Goal: Transaction & Acquisition: Book appointment/travel/reservation

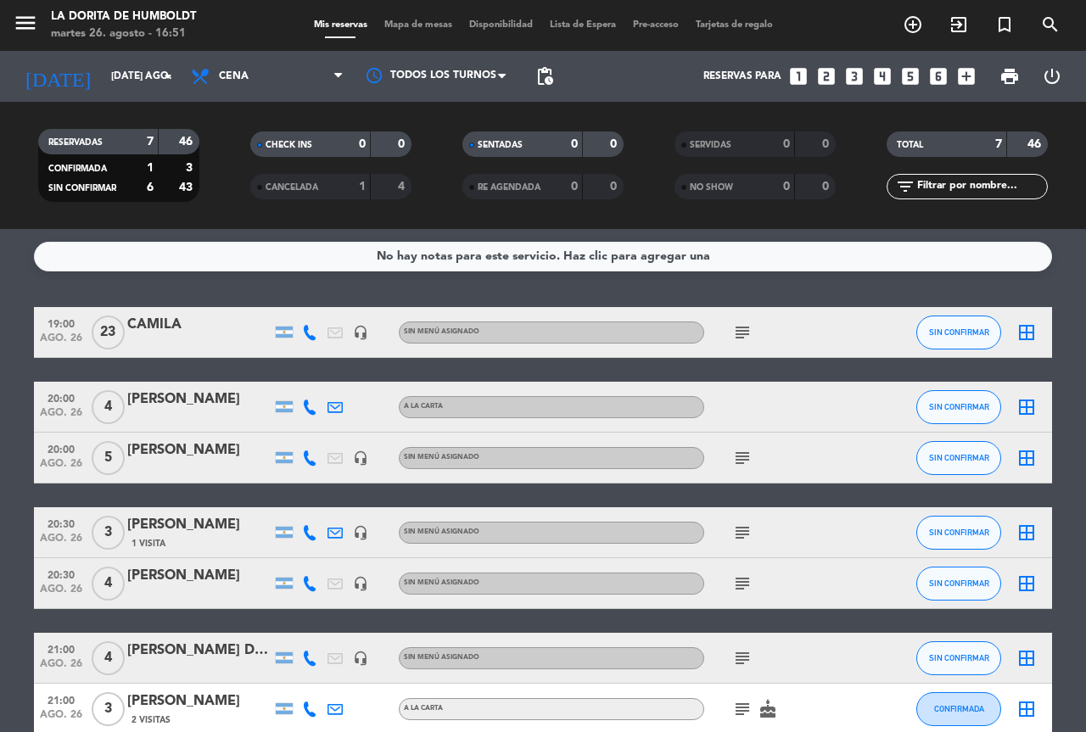
click at [936, 72] on icon "looks_6" at bounding box center [938, 76] width 22 height 22
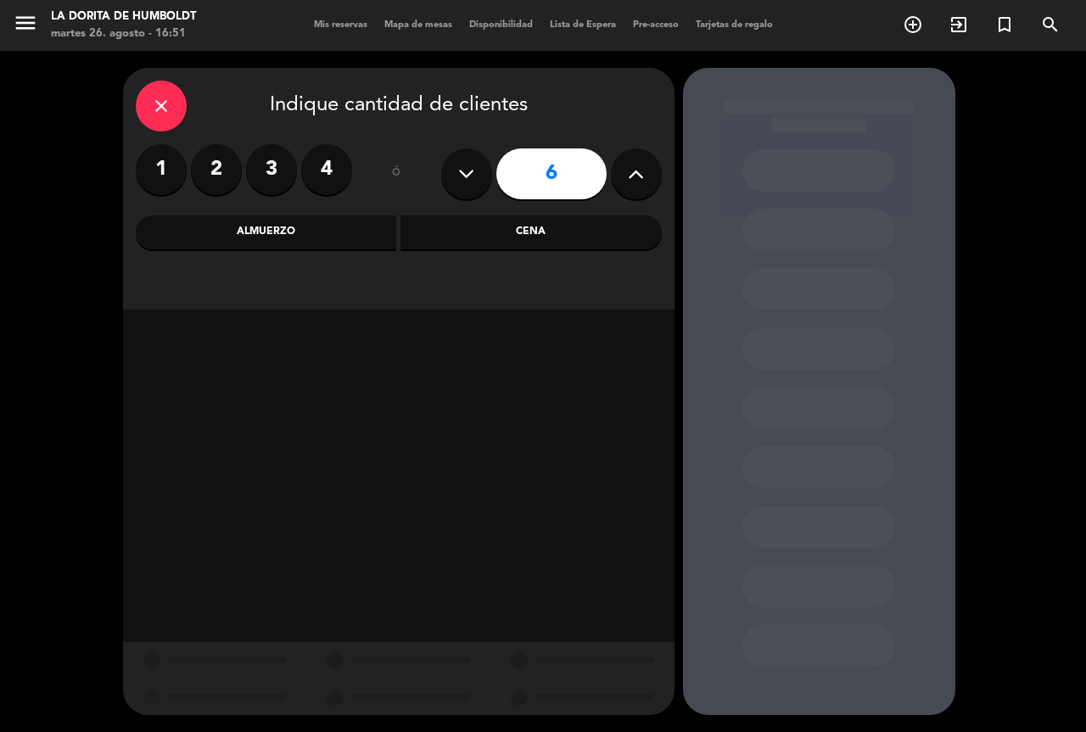
click at [650, 179] on button at bounding box center [636, 173] width 51 height 51
type input "10"
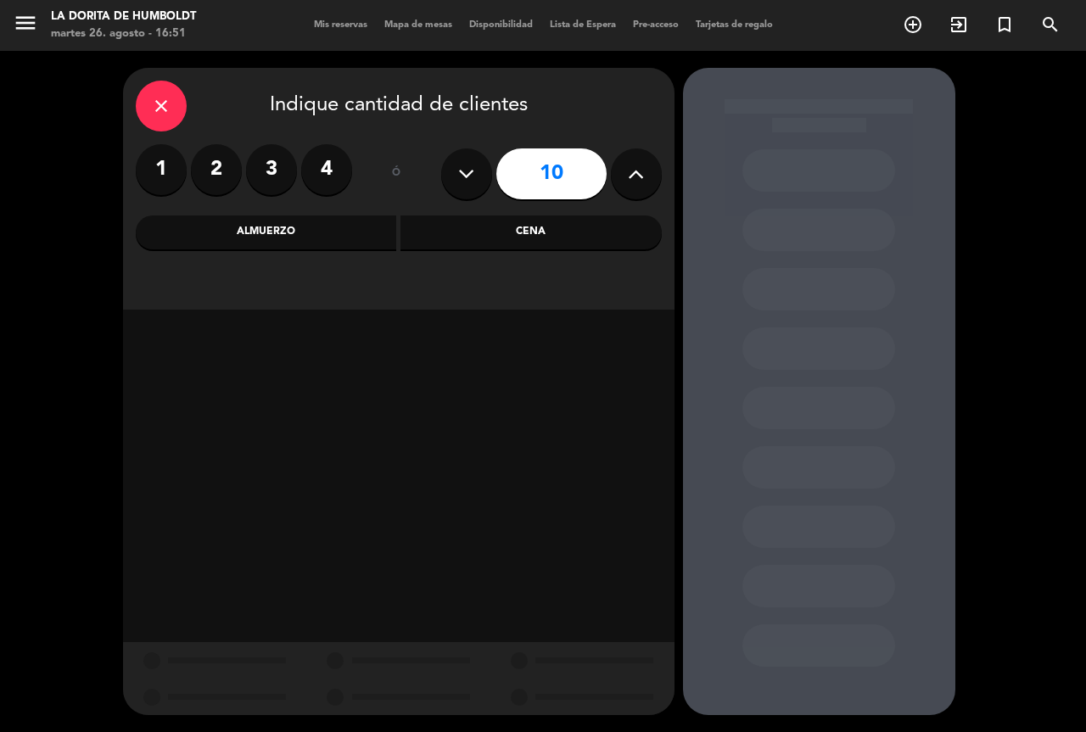
click at [519, 243] on div "Cena" at bounding box center [530, 232] width 261 height 34
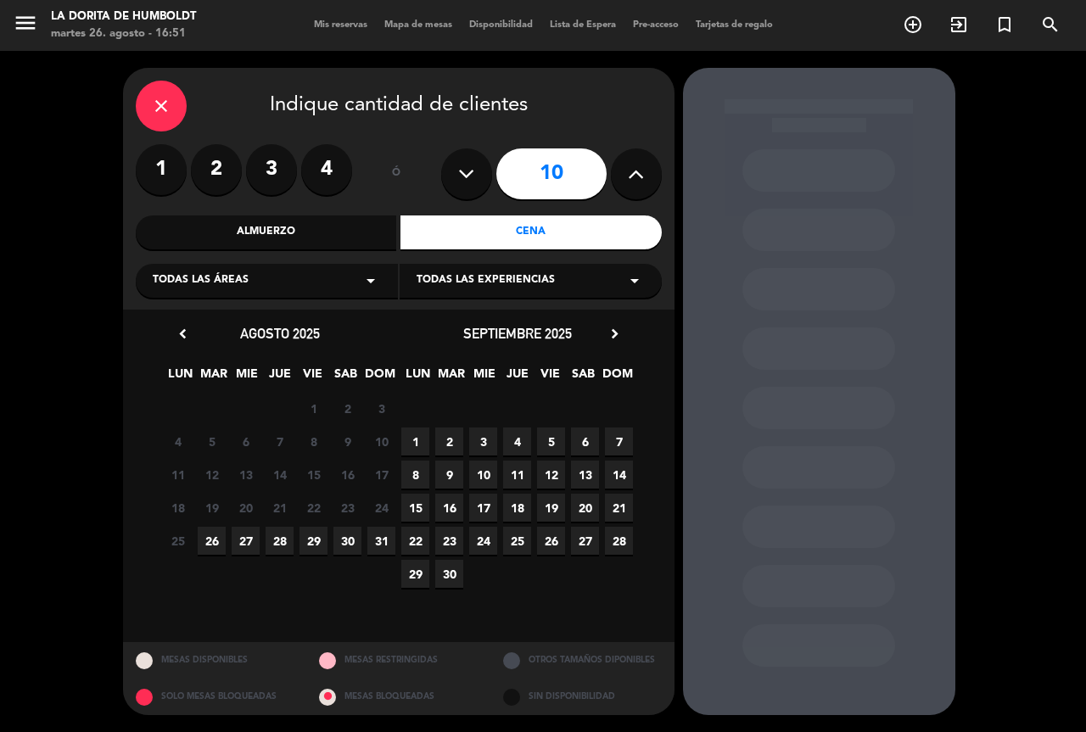
click at [234, 535] on span "27" at bounding box center [246, 541] width 28 height 28
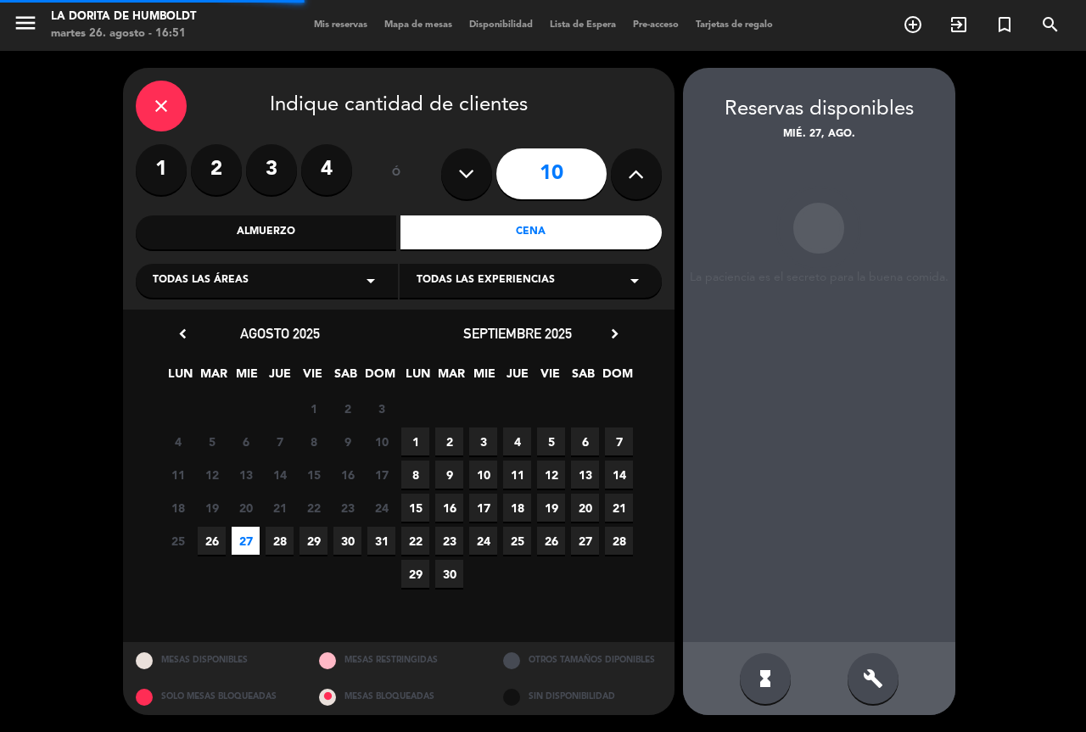
click at [214, 540] on span "26" at bounding box center [212, 541] width 28 height 28
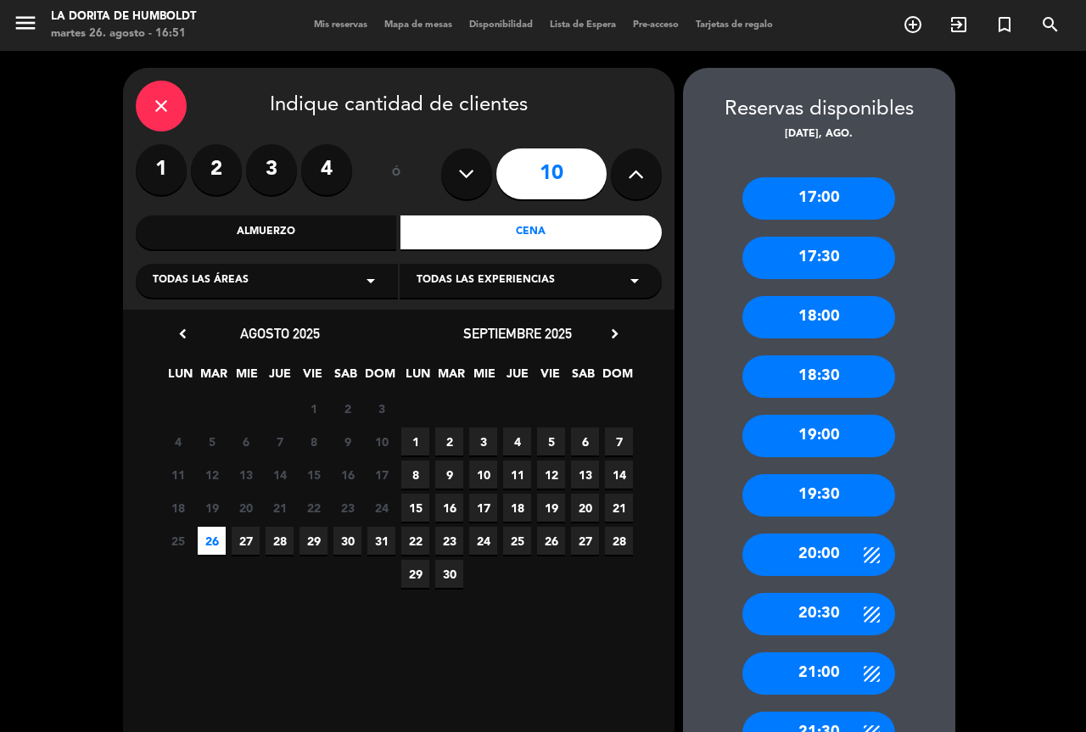
click at [242, 547] on span "27" at bounding box center [246, 541] width 28 height 28
click at [282, 227] on div "Almuerzo" at bounding box center [266, 232] width 261 height 34
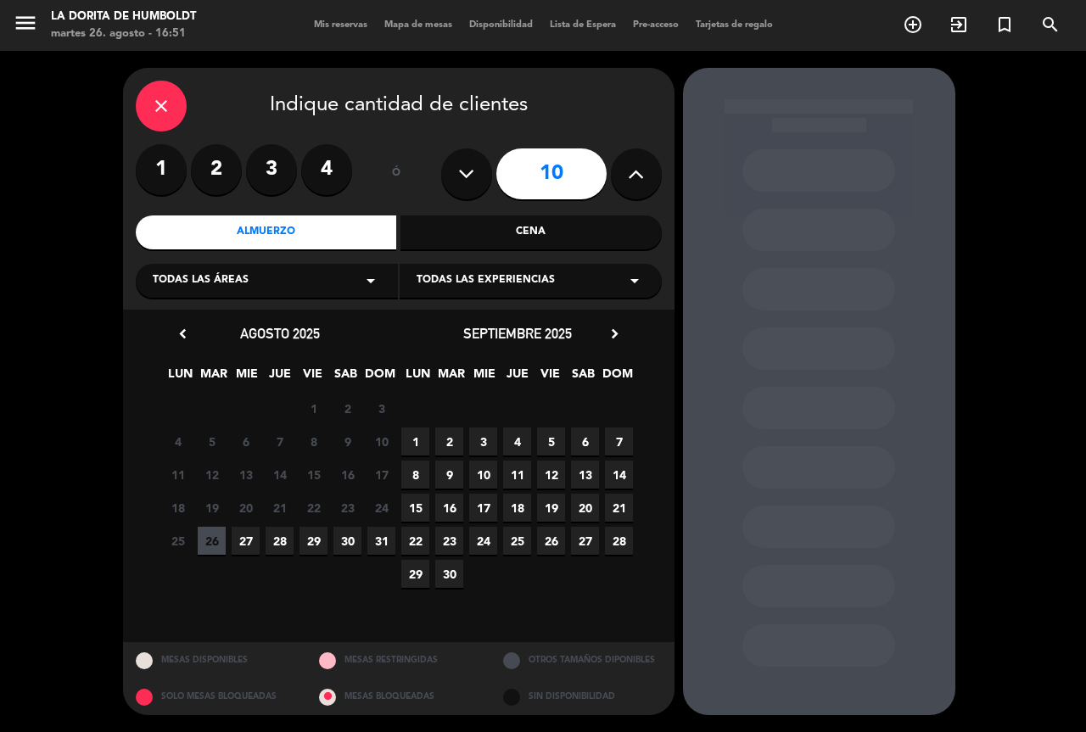
click at [243, 541] on span "27" at bounding box center [246, 541] width 28 height 28
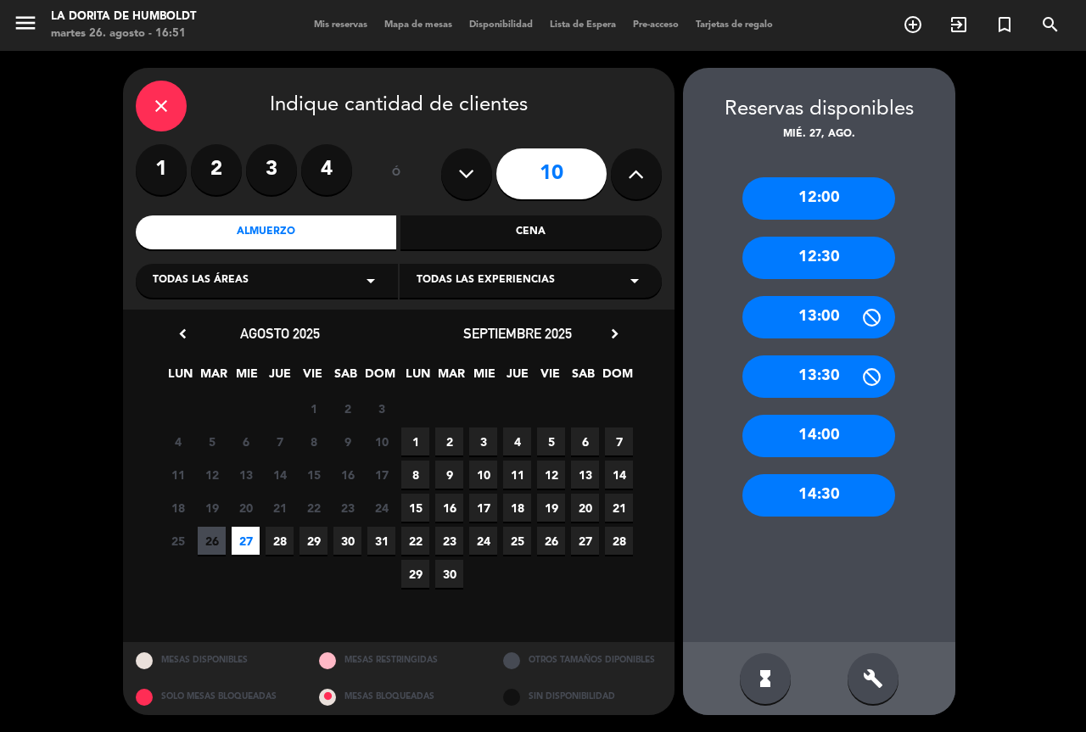
click at [815, 316] on div "13:00" at bounding box center [818, 317] width 153 height 42
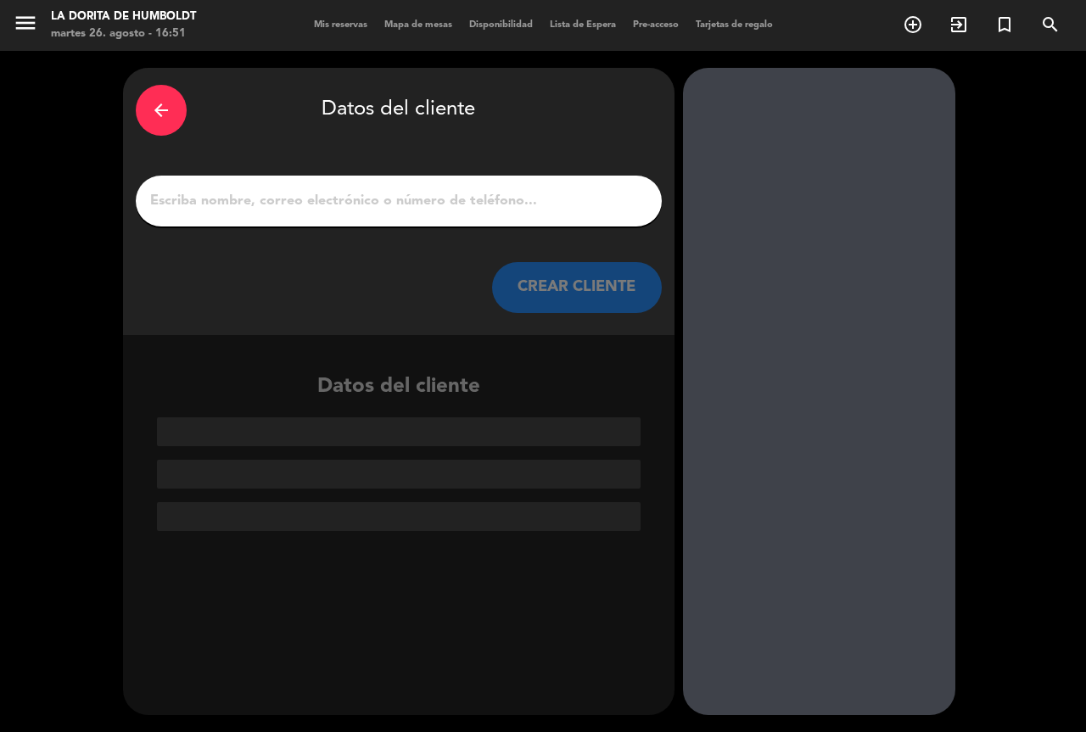
click at [472, 195] on input "1" at bounding box center [398, 201] width 500 height 24
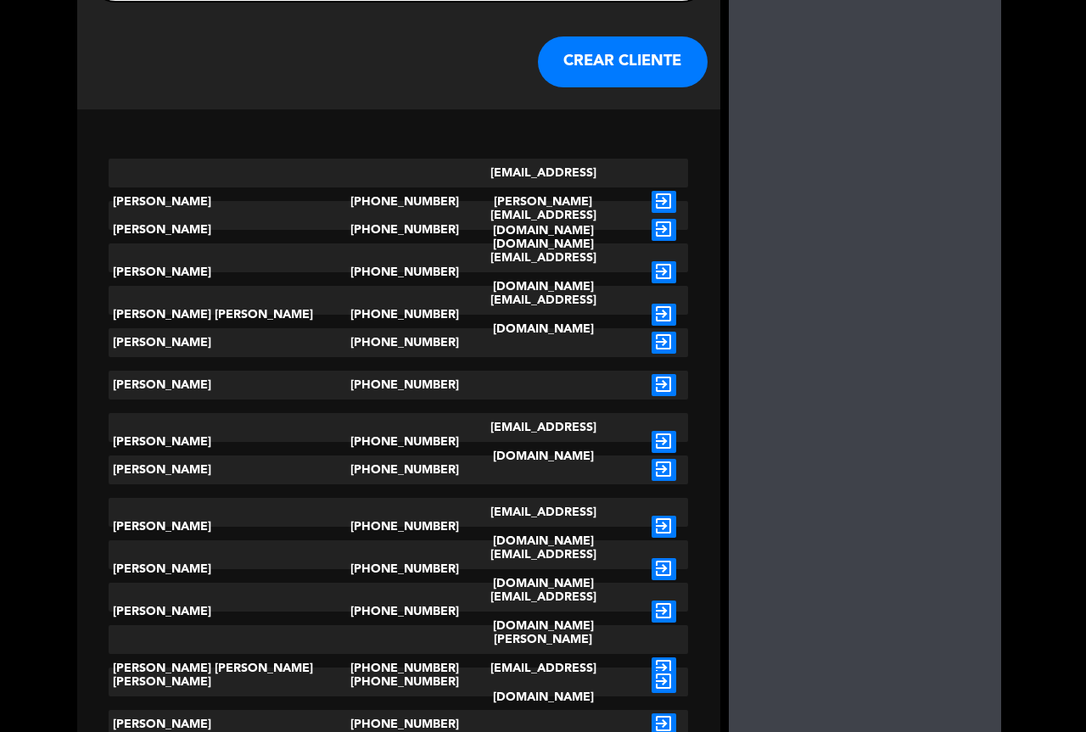
scroll to position [207, 0]
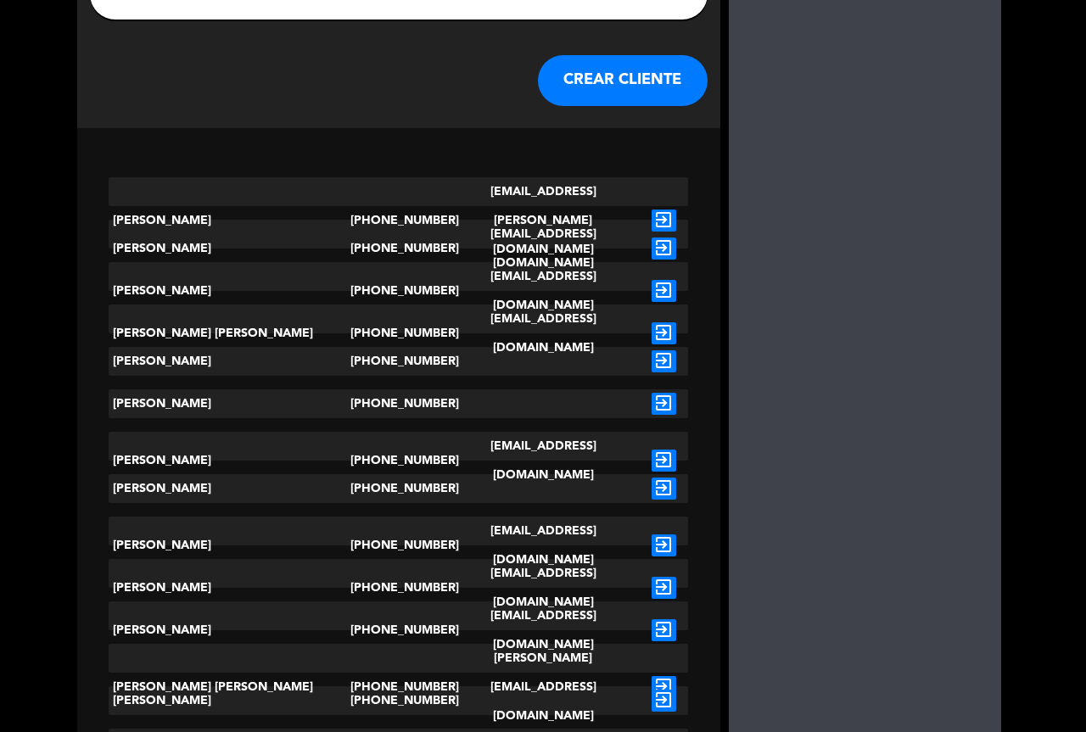
type input "[PERSON_NAME]"
click at [651, 360] on icon "exit_to_app" at bounding box center [663, 361] width 25 height 22
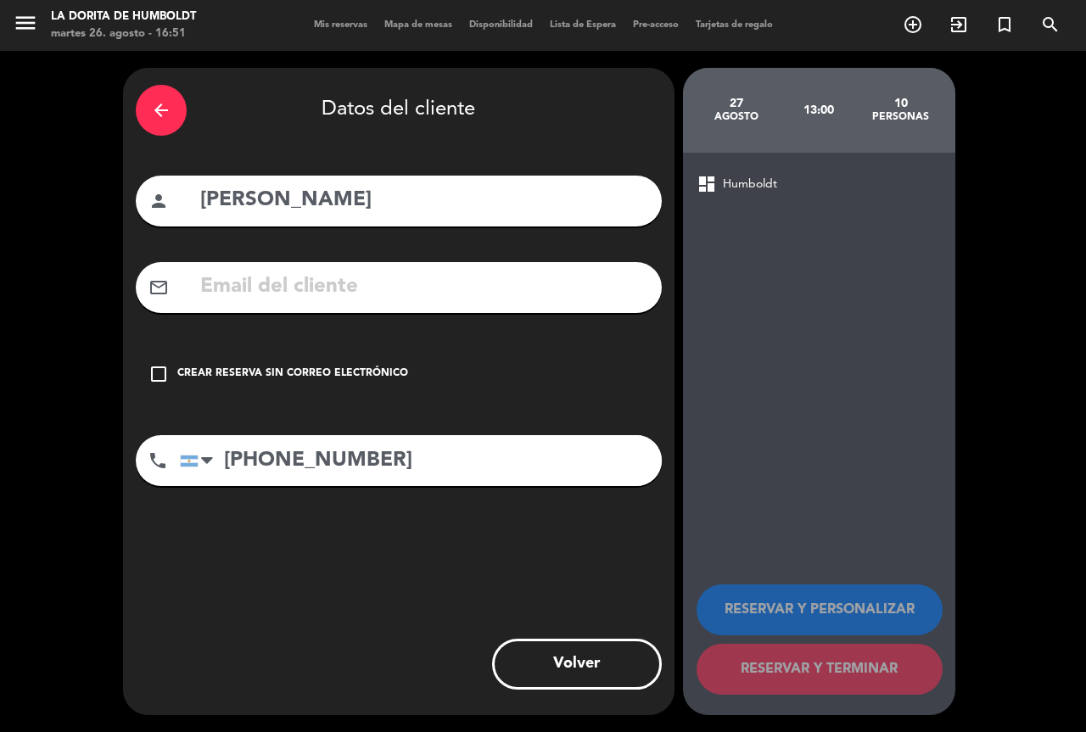
scroll to position [0, 0]
drag, startPoint x: 436, startPoint y: 204, endPoint x: 309, endPoint y: 206, distance: 127.2
click at [309, 206] on input "[PERSON_NAME]" at bounding box center [423, 200] width 450 height 35
type input "[PERSON_NAME]"
drag, startPoint x: 385, startPoint y: 458, endPoint x: 222, endPoint y: 472, distance: 163.5
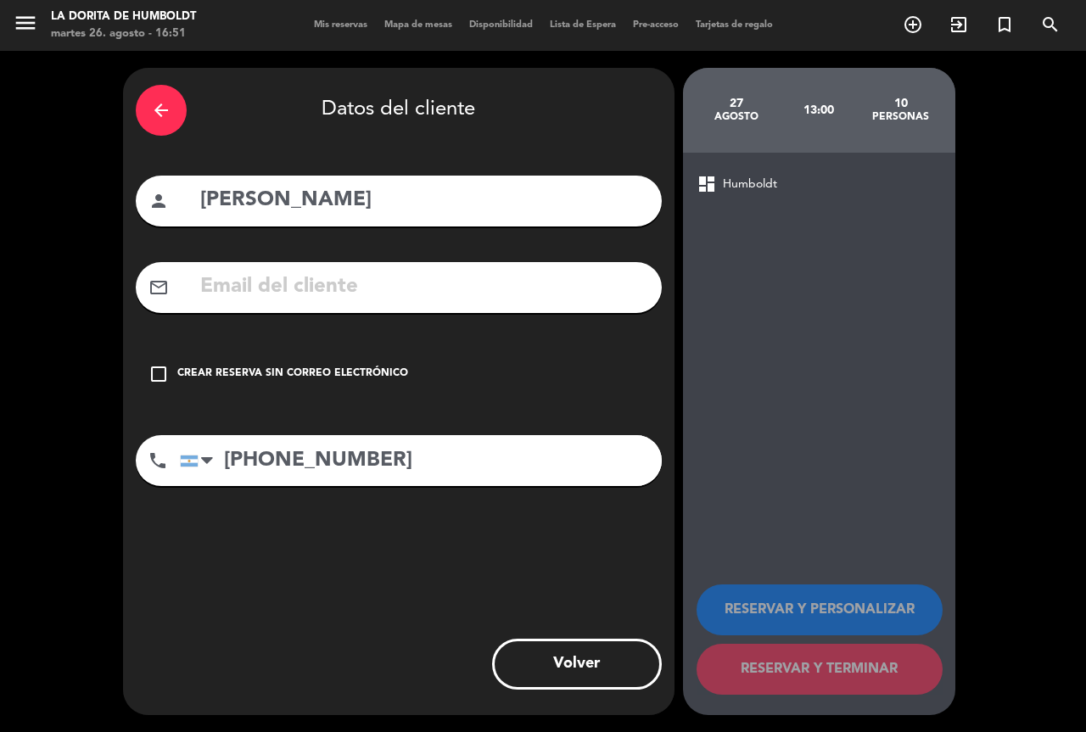
click at [222, 472] on input "[PHONE_NUMBER]" at bounding box center [421, 460] width 482 height 51
type input "1162327414"
click at [280, 368] on div "Crear reserva sin correo electrónico" at bounding box center [292, 374] width 231 height 17
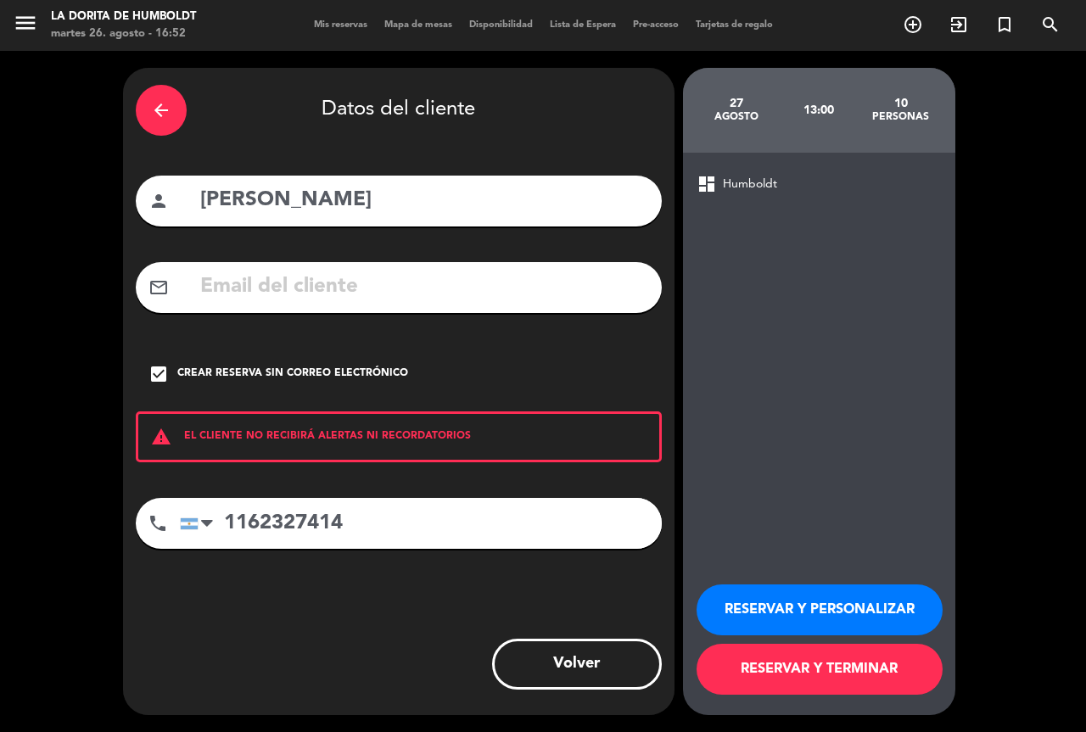
click at [812, 602] on button "RESERVAR Y PERSONALIZAR" at bounding box center [819, 609] width 246 height 51
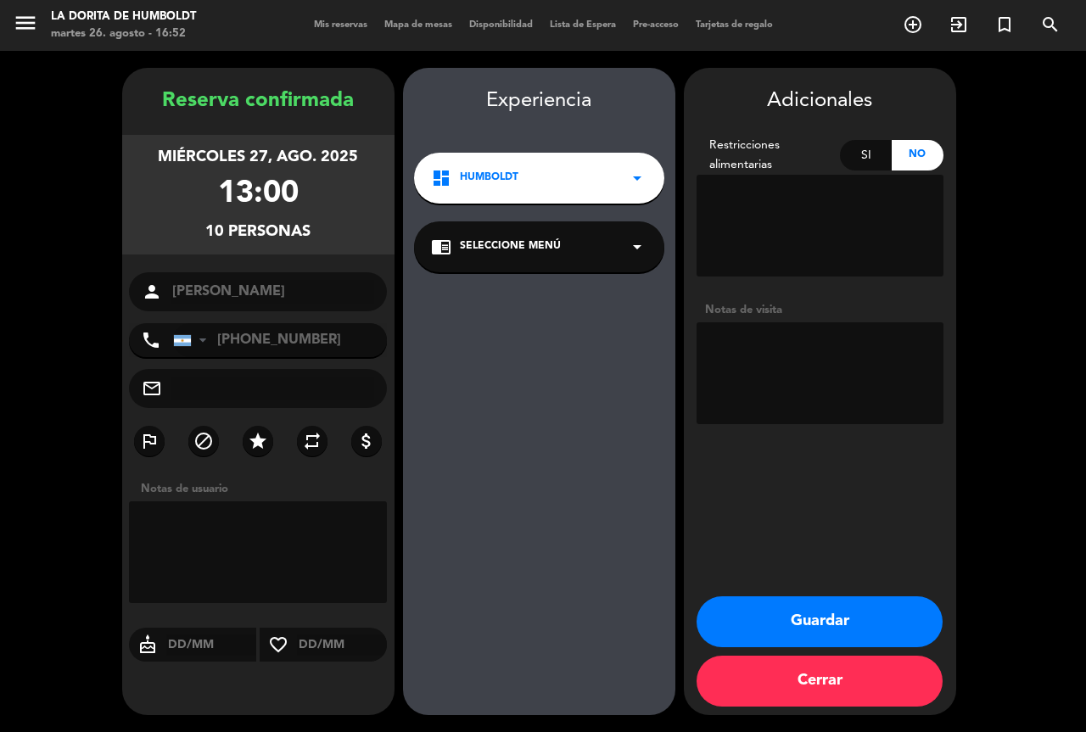
click at [788, 377] on textarea at bounding box center [819, 373] width 247 height 102
type textarea "RESERVO [PERSON_NAME]"
drag, startPoint x: 876, startPoint y: 634, endPoint x: 720, endPoint y: 317, distance: 353.5
click at [876, 620] on button "Guardar" at bounding box center [819, 621] width 246 height 51
